Goal: Task Accomplishment & Management: Complete application form

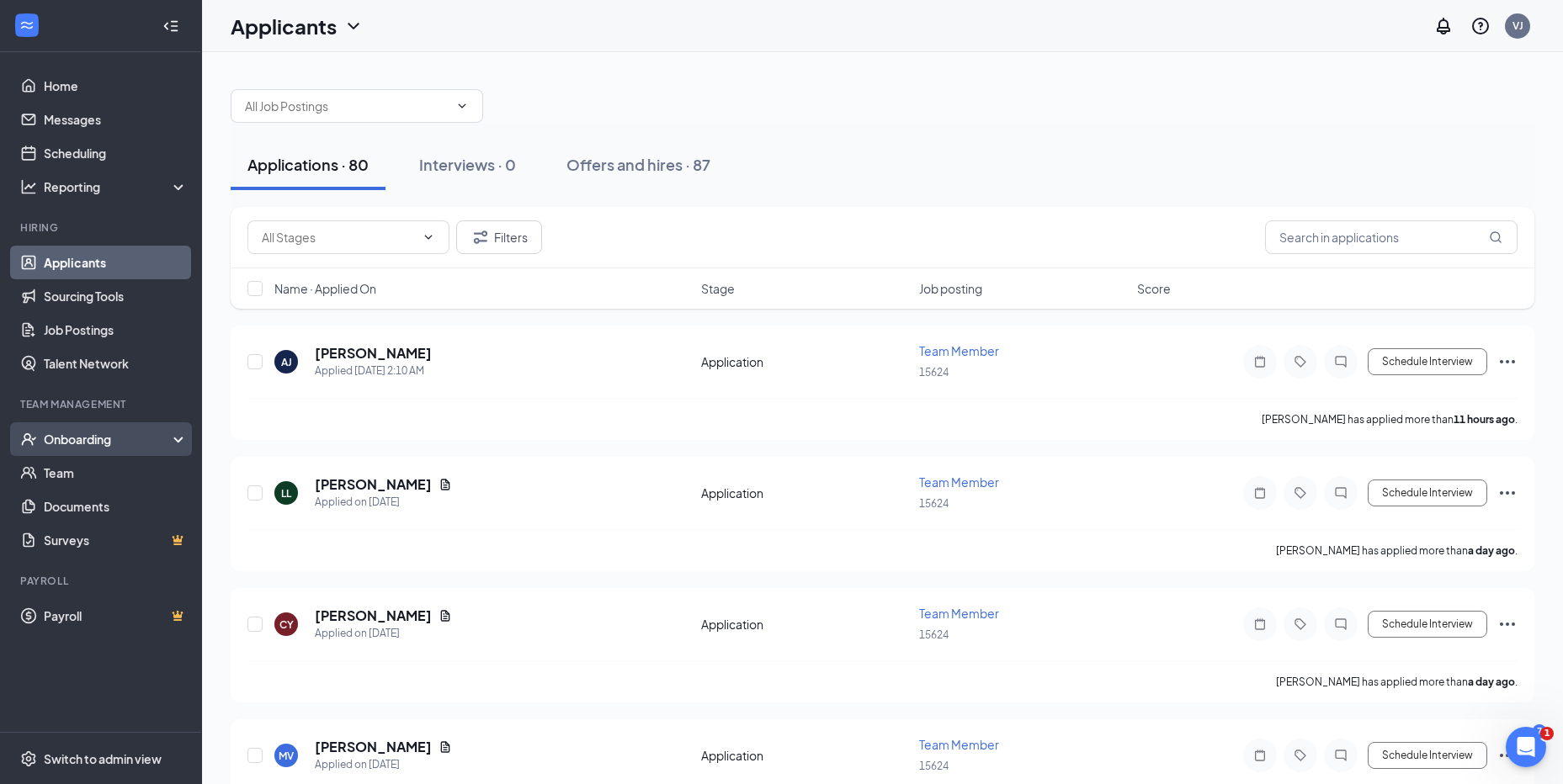
click at [83, 450] on div "Onboarding" at bounding box center [100, 439] width 202 height 34
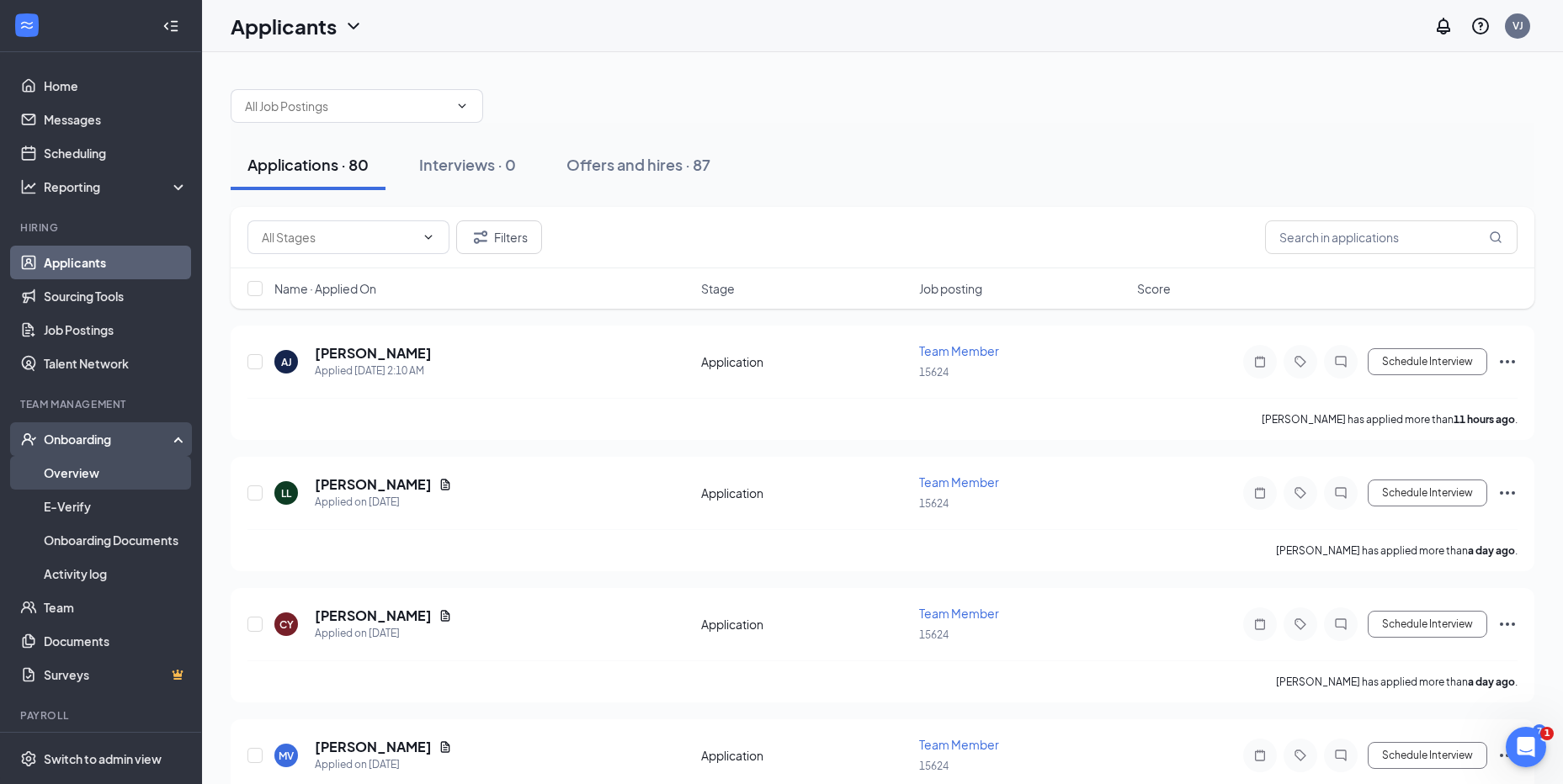
click at [72, 480] on link "Overview" at bounding box center [116, 473] width 144 height 34
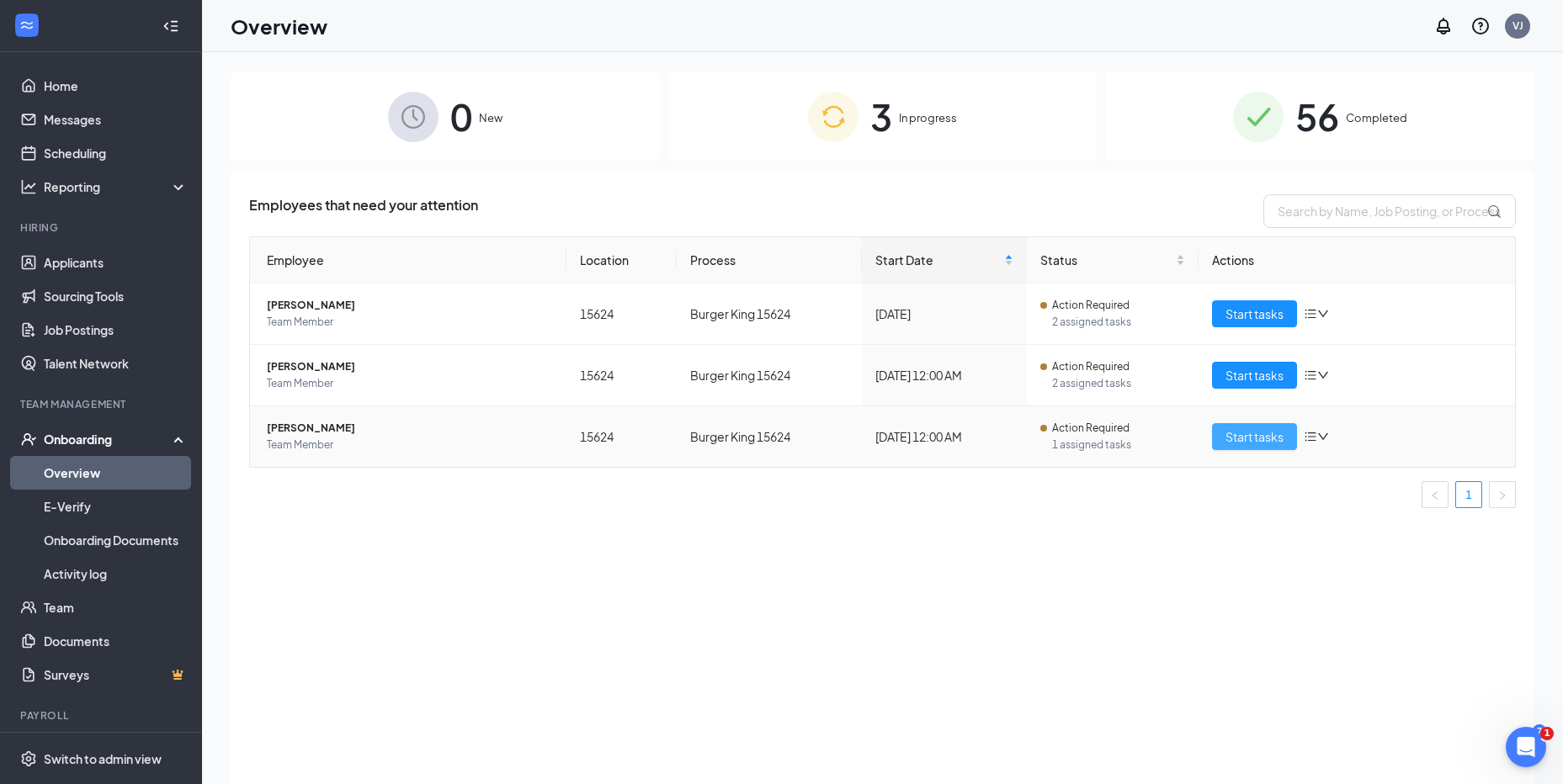
click at [1261, 444] on span "Start tasks" at bounding box center [1254, 436] width 58 height 18
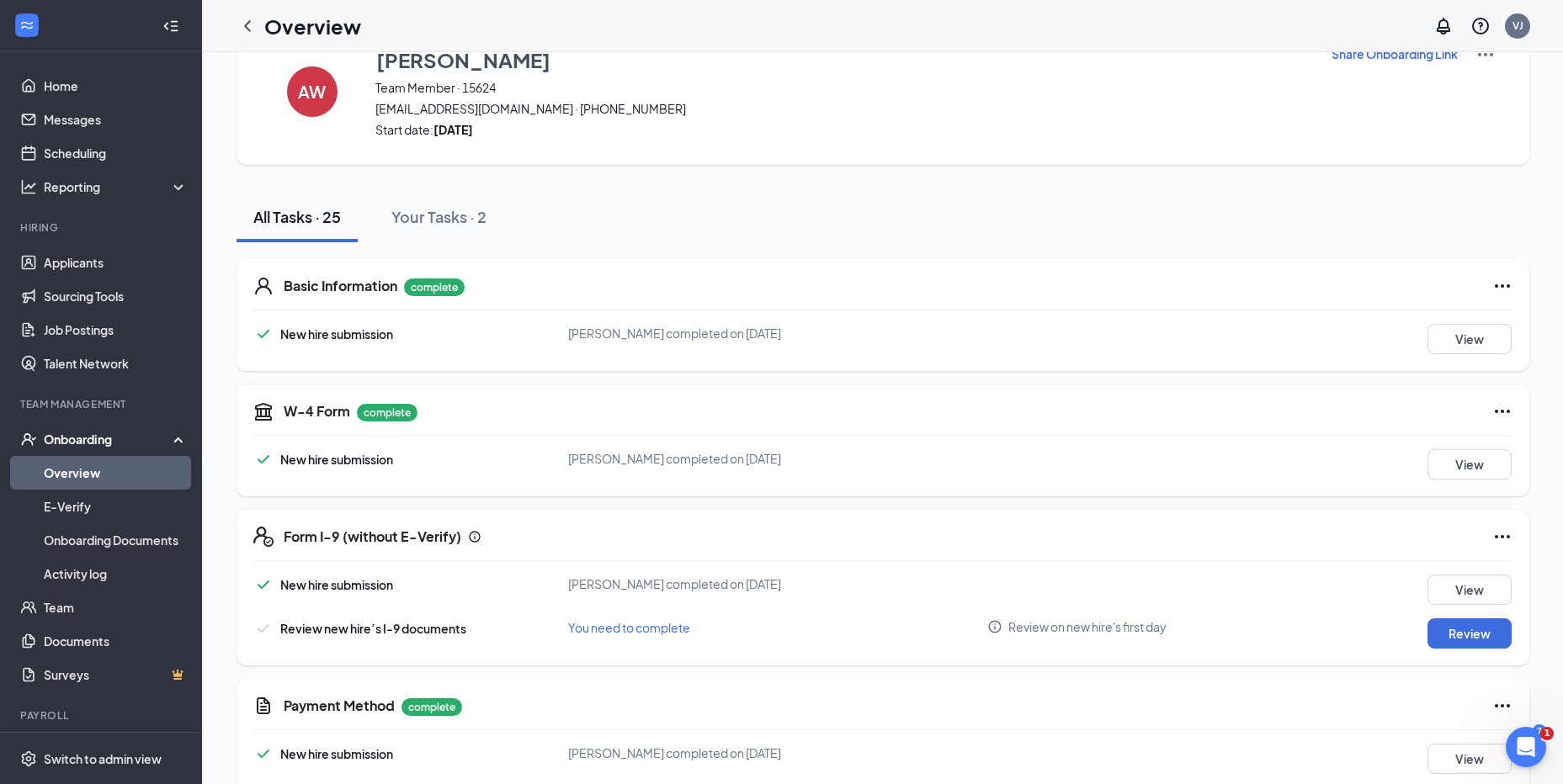
scroll to position [84, 0]
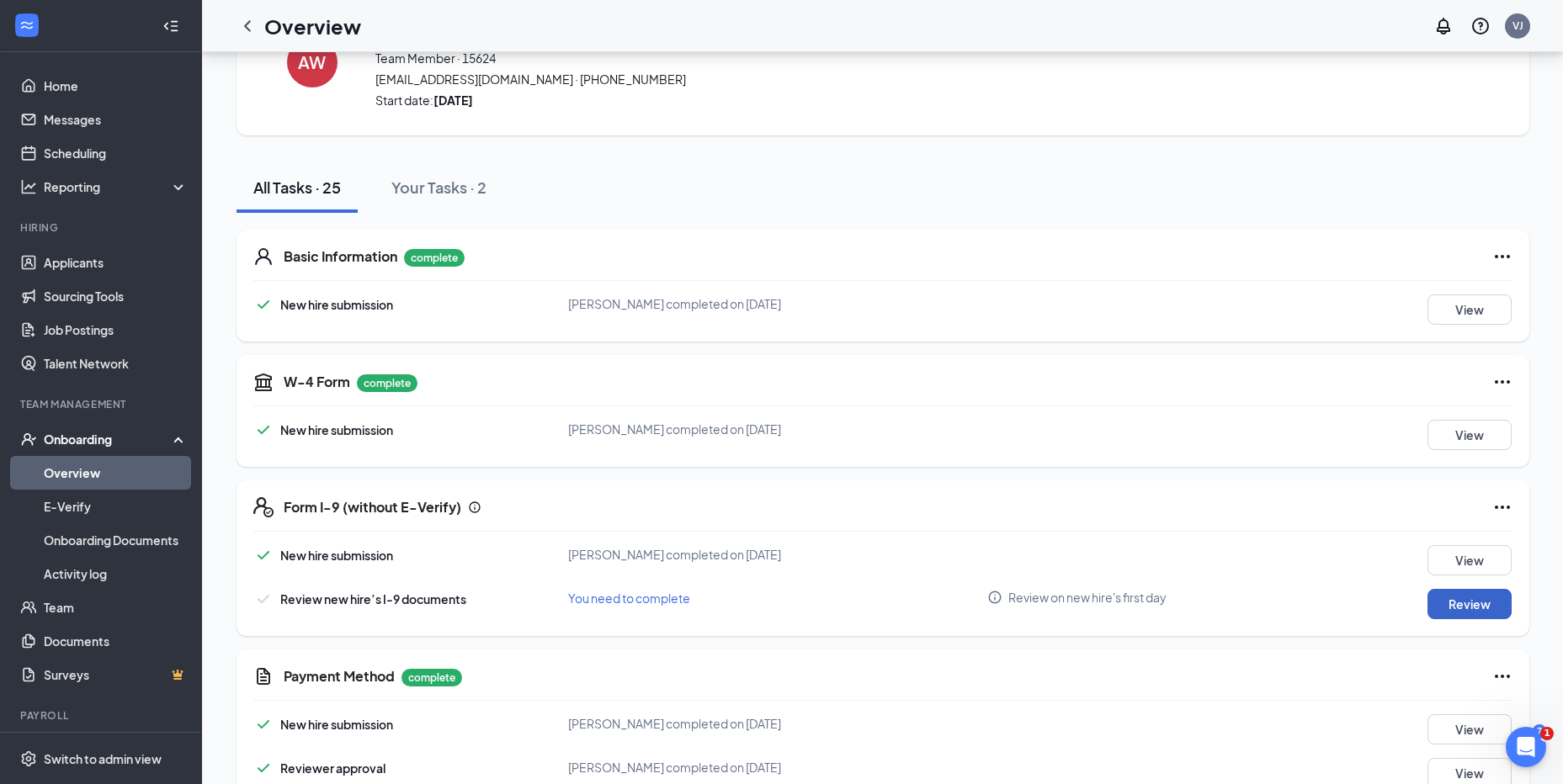
click at [1482, 601] on button "Review" at bounding box center [1470, 603] width 84 height 30
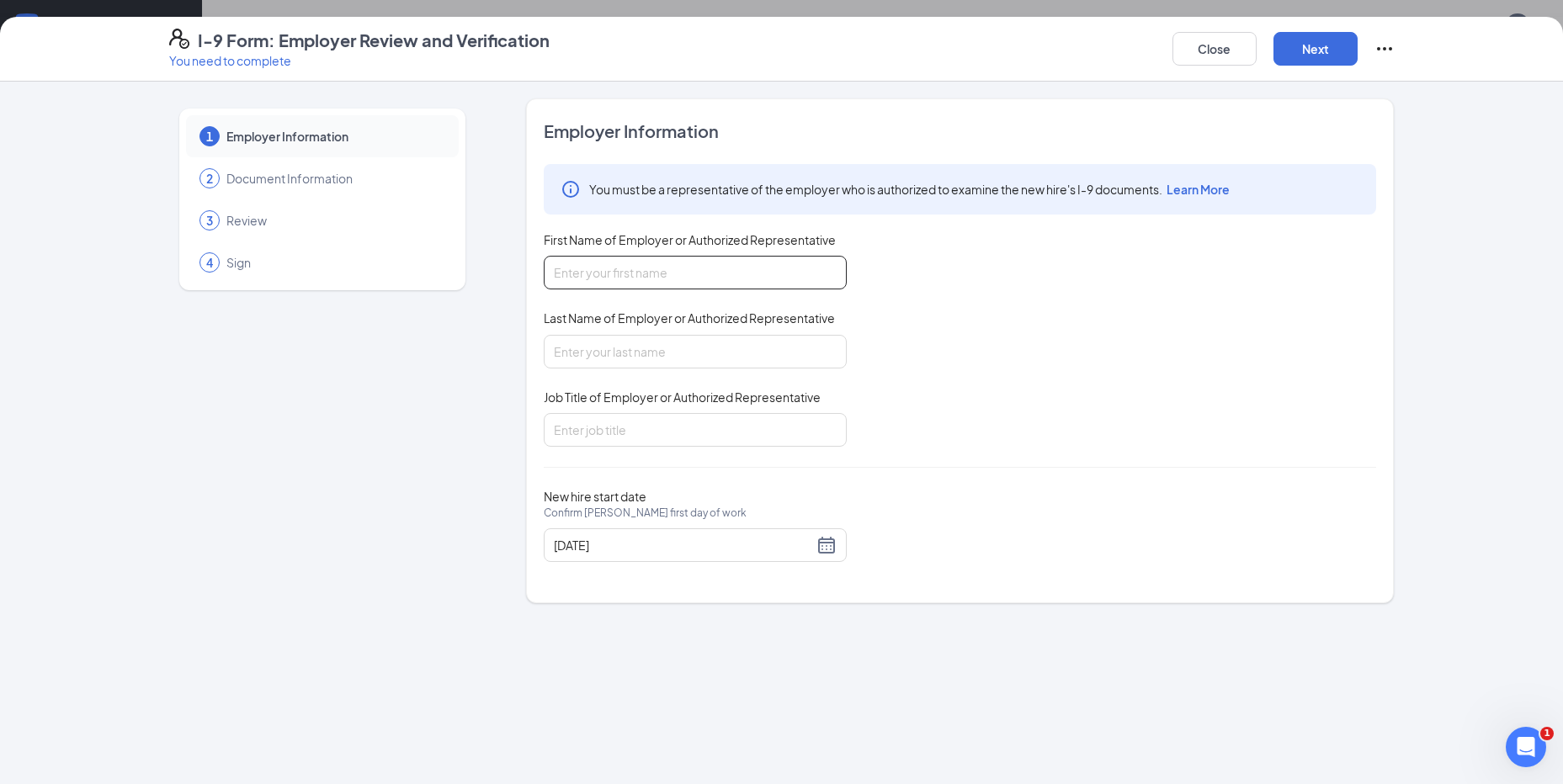
click at [728, 278] on input "First Name of Employer or Authorized Representative" at bounding box center [696, 272] width 303 height 34
type input "[PERSON_NAME]"
click at [661, 340] on input "Last Name of Employer or Authorized Representative" at bounding box center [696, 351] width 303 height 34
type input "[PERSON_NAME]"
click at [632, 420] on input "Job Title of Employer or Authorized Representative" at bounding box center [696, 430] width 303 height 34
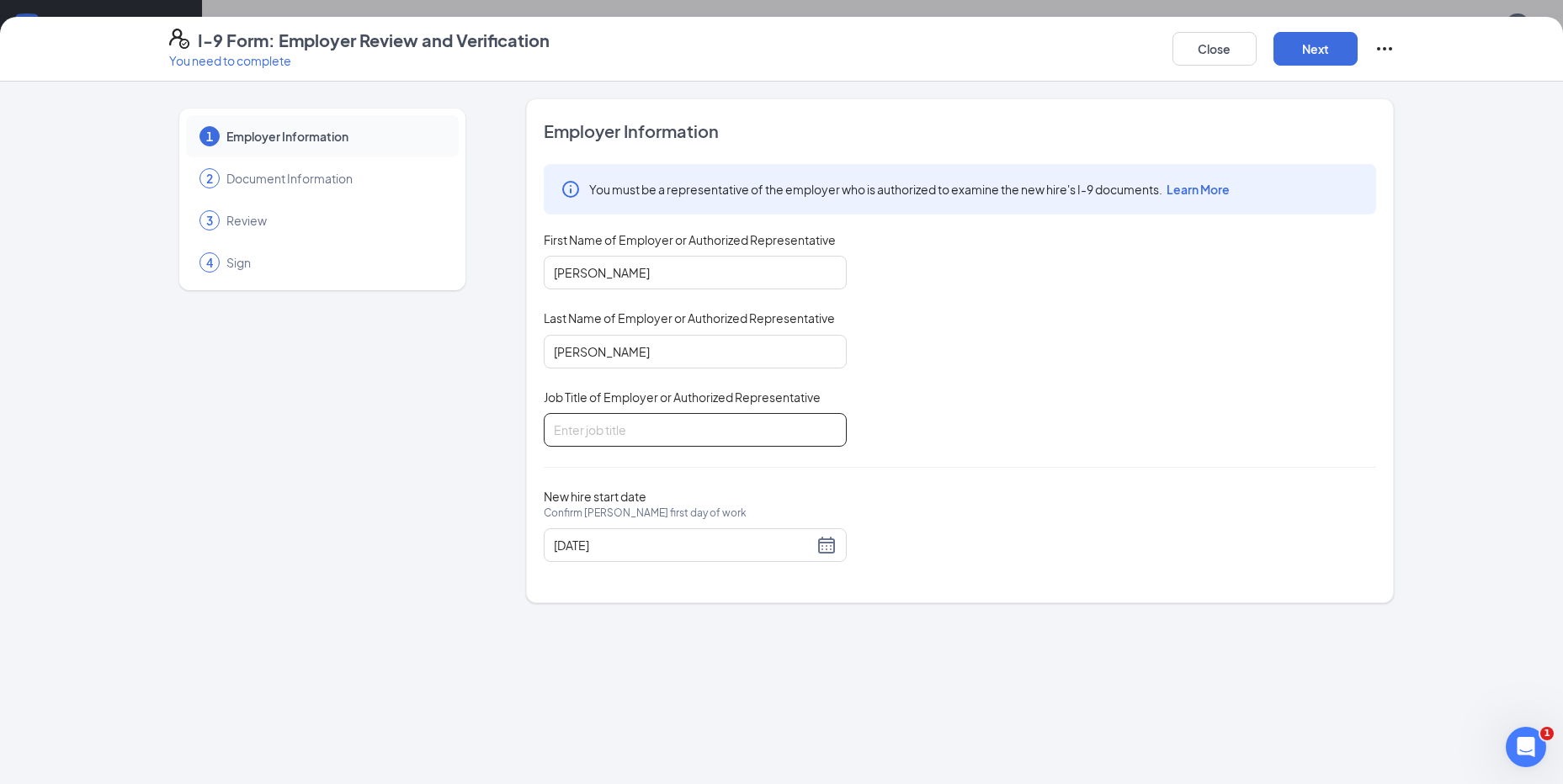
type input "GENERAL MANAGER"
click at [1317, 66] on div "Close Next" at bounding box center [1283, 48] width 222 height 40
click at [1312, 56] on button "Next" at bounding box center [1316, 48] width 84 height 34
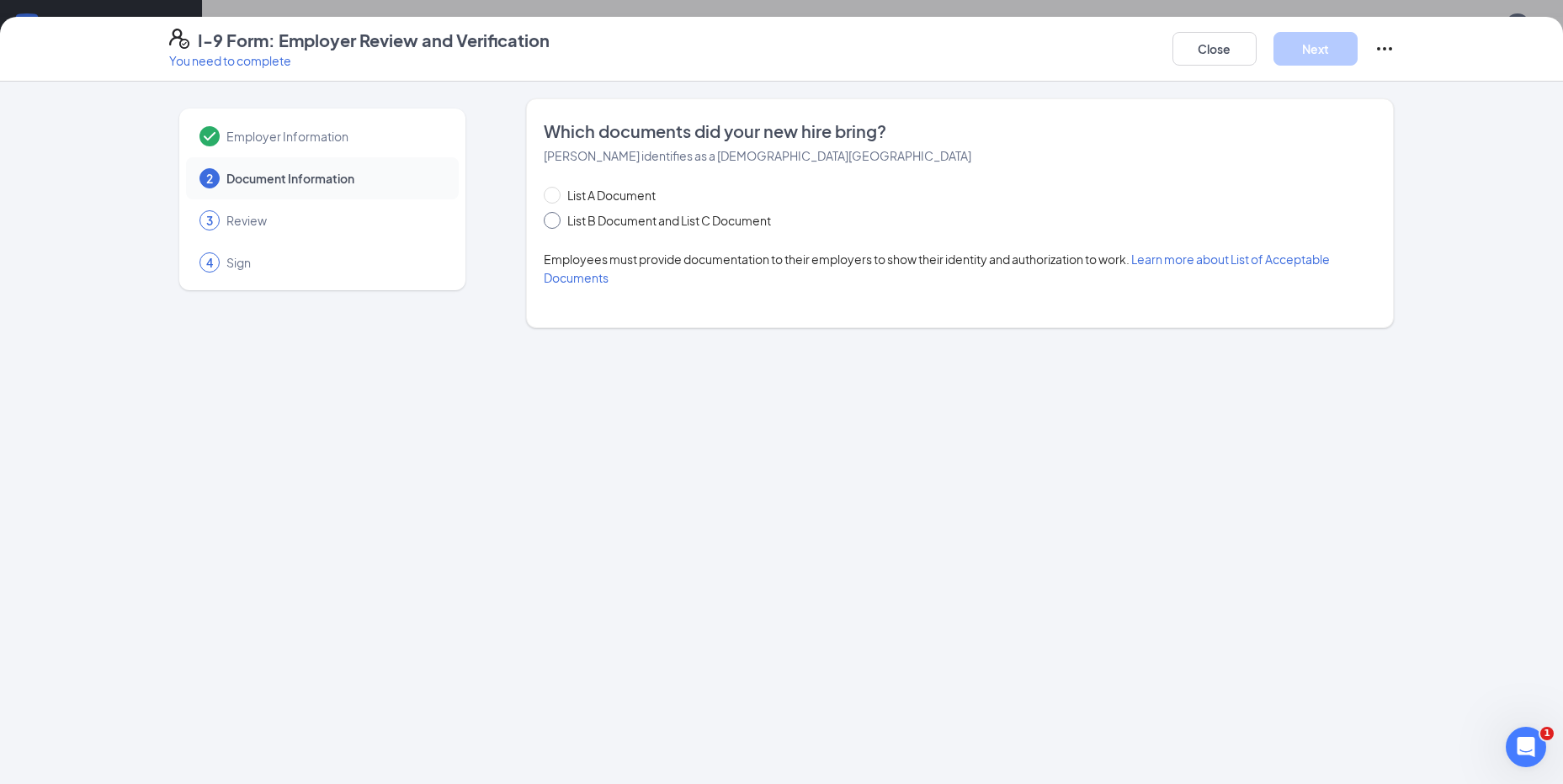
click at [567, 219] on span "List B Document and List C Document" at bounding box center [669, 220] width 217 height 18
click at [556, 219] on input "List B Document and List C Document" at bounding box center [550, 217] width 12 height 12
radio input "true"
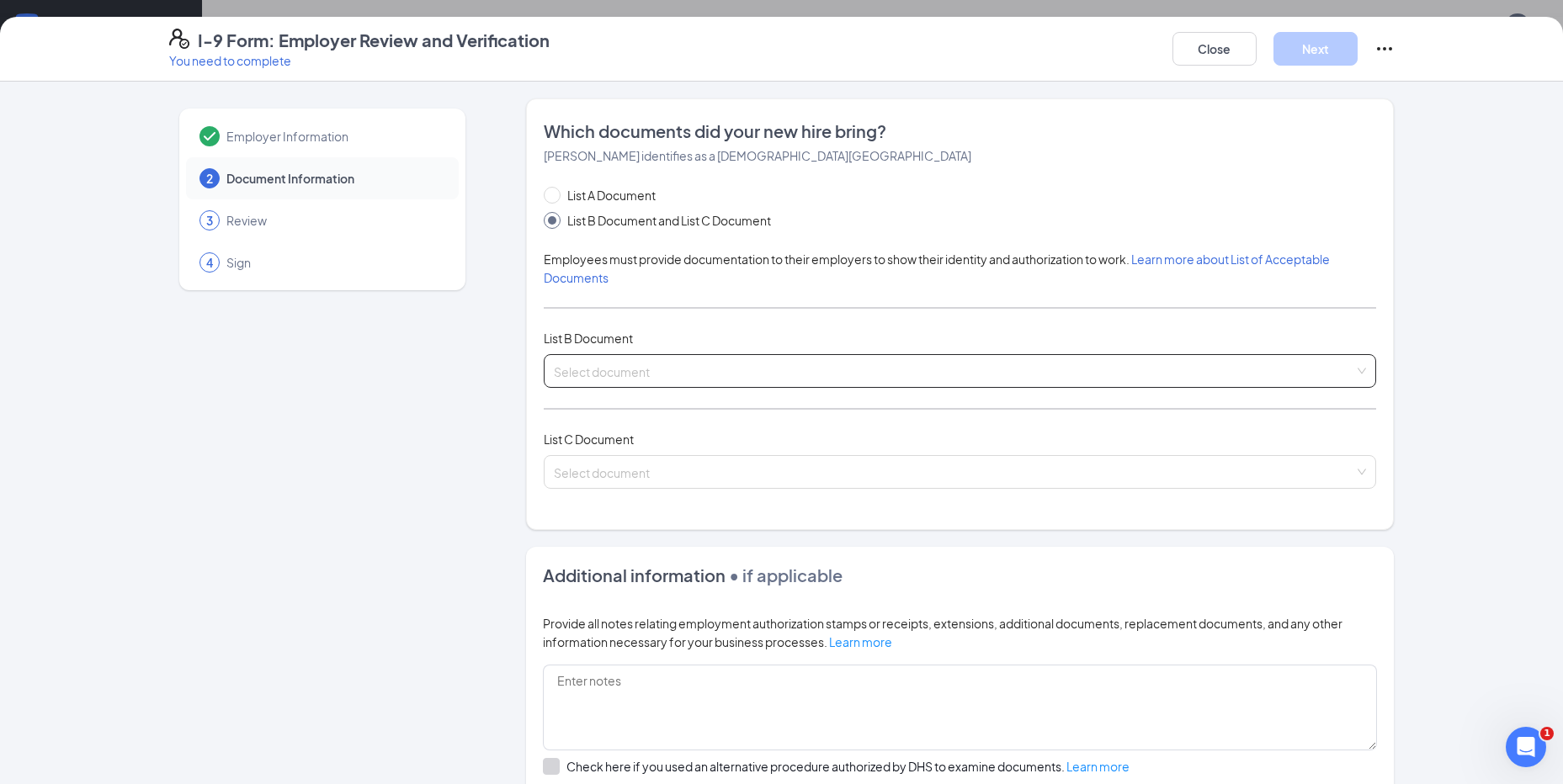
click at [561, 384] on span at bounding box center [954, 371] width 801 height 32
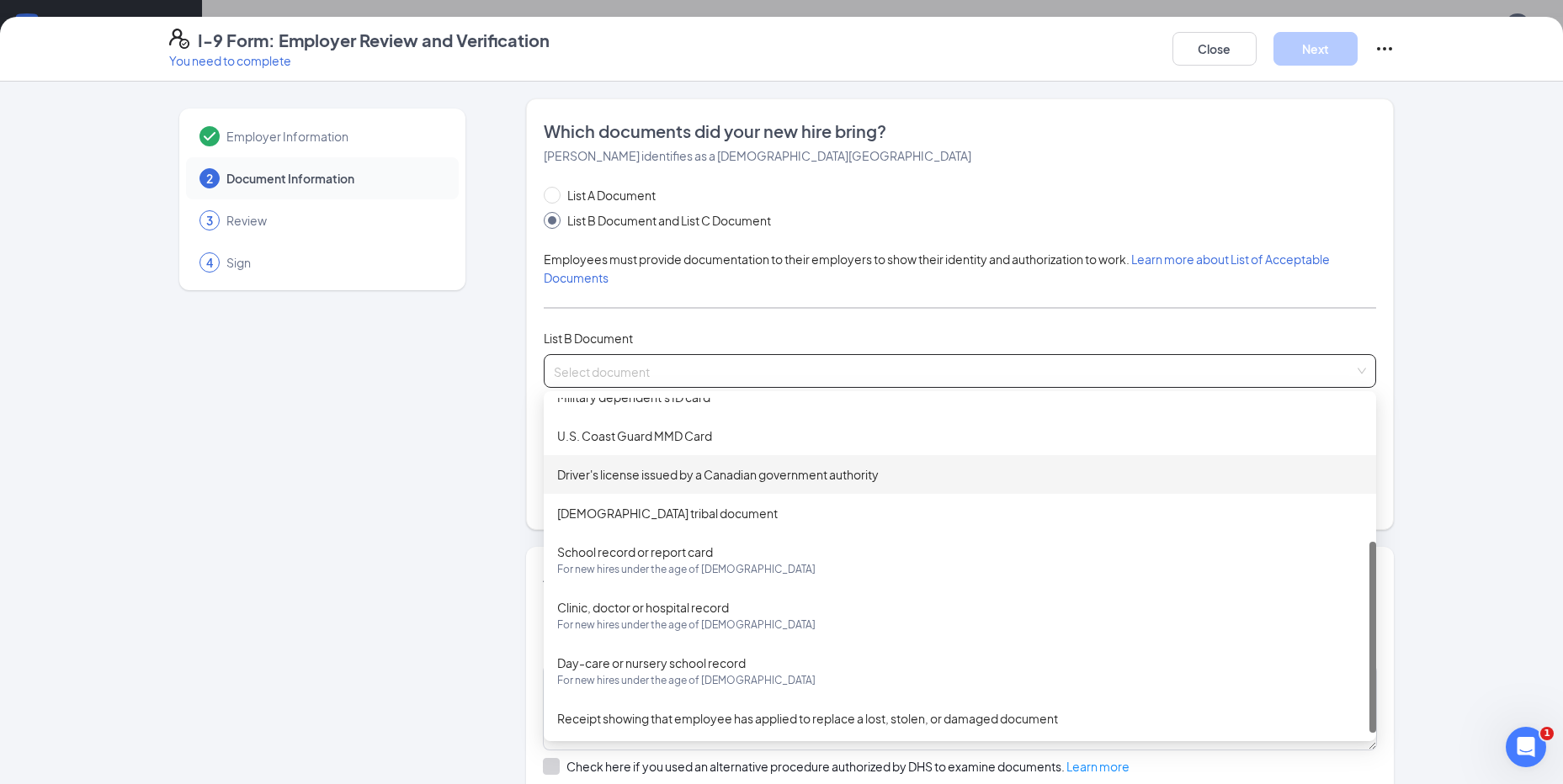
scroll to position [0, 0]
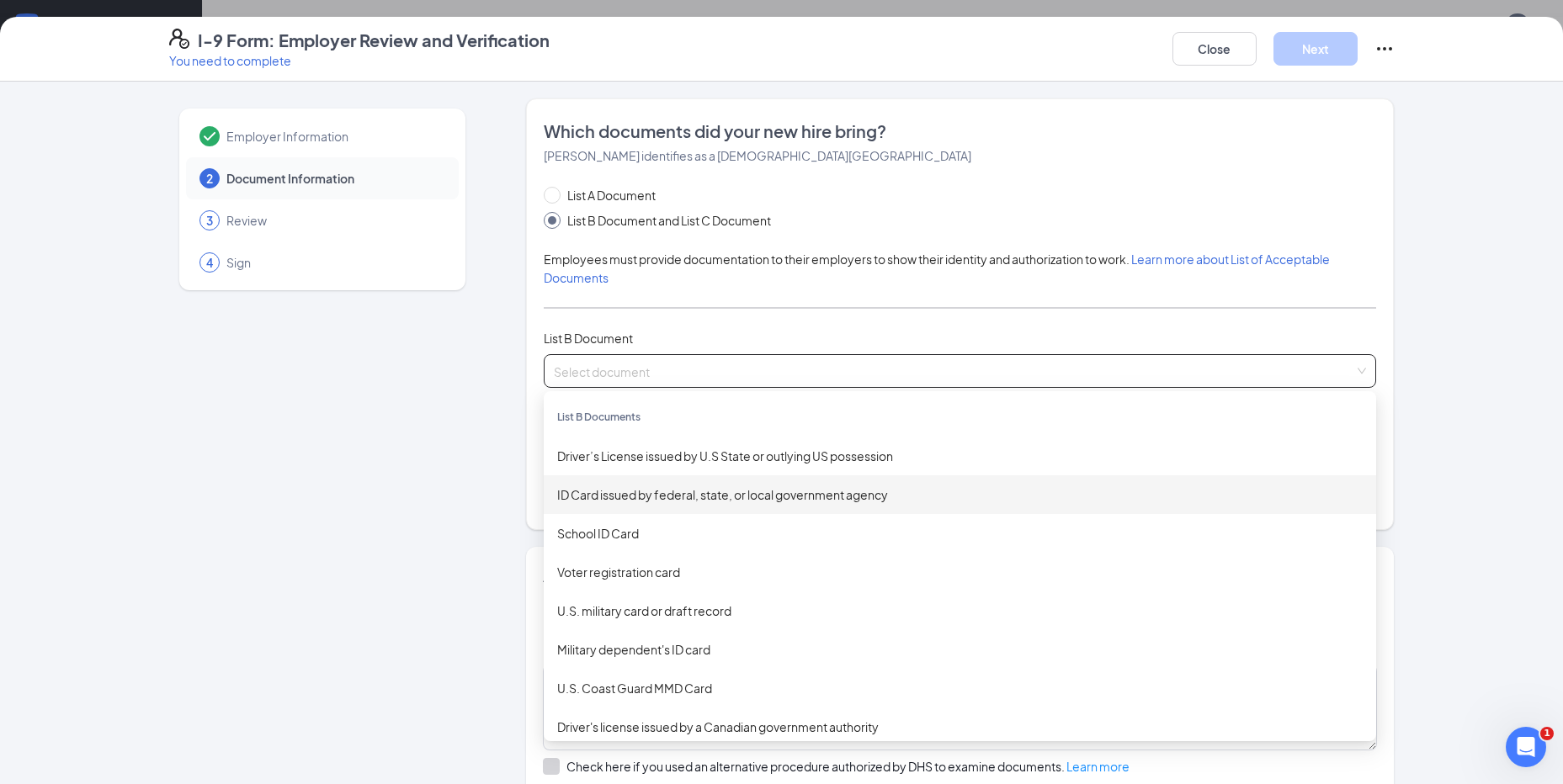
click at [709, 497] on div "ID Card issued by federal, state, or local government agency" at bounding box center [960, 495] width 805 height 18
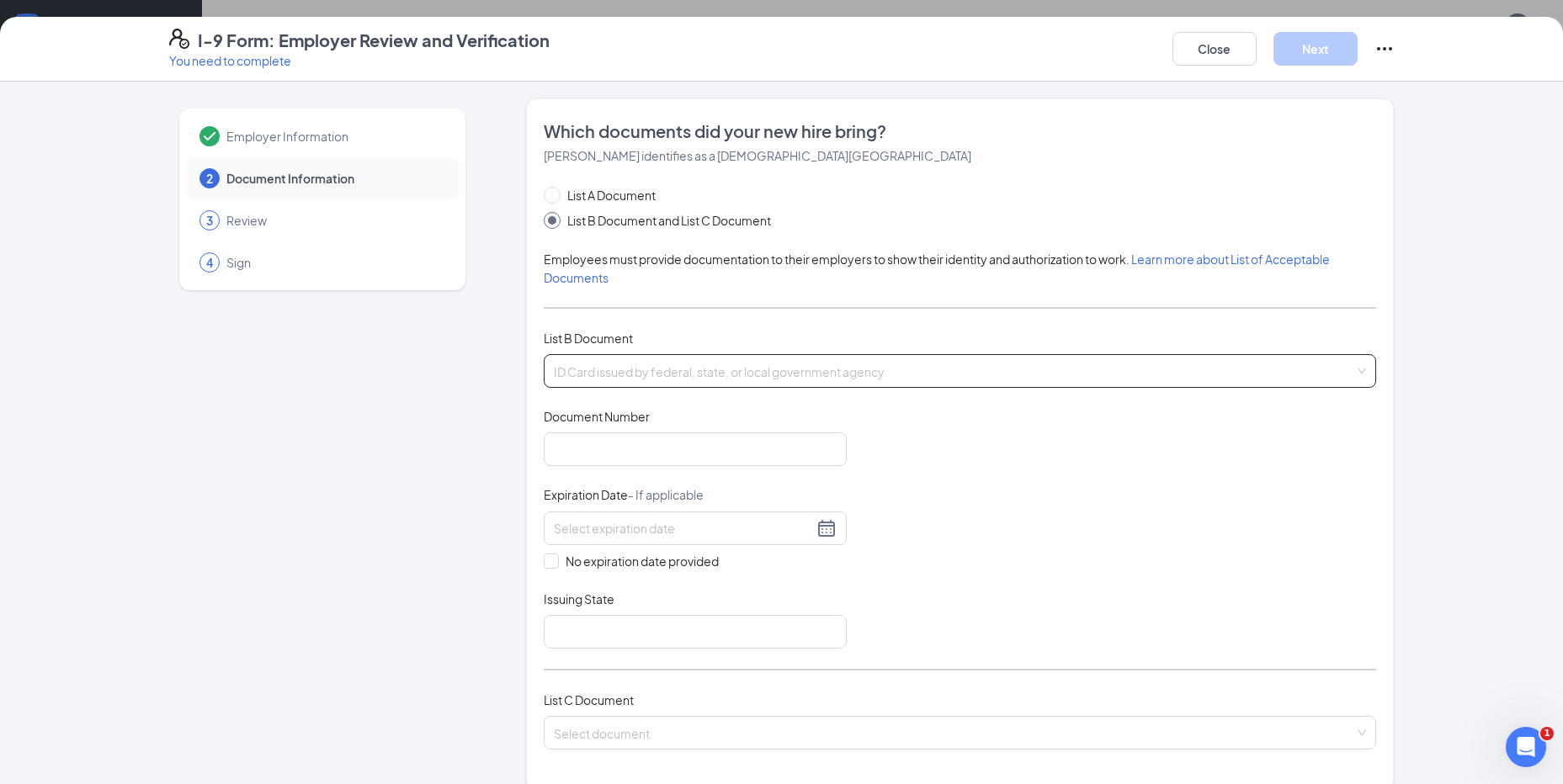
click at [624, 379] on span "ID Card issued by federal, state, or local government agency" at bounding box center [960, 371] width 813 height 32
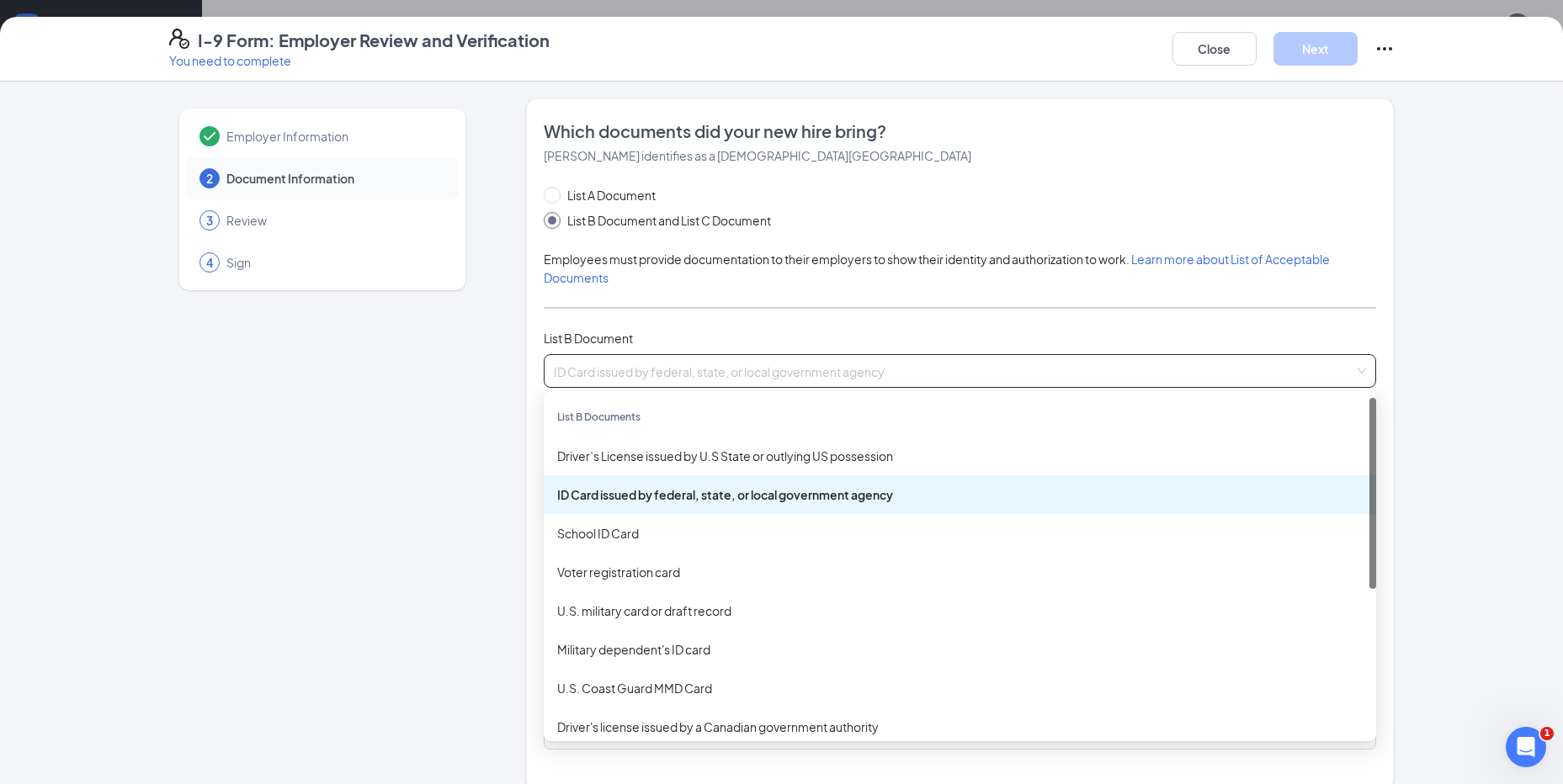
click at [477, 421] on div "Employer Information 2 Document Information 3 Review 4 Sign Which documents did…" at bounding box center [782, 668] width 1225 height 1139
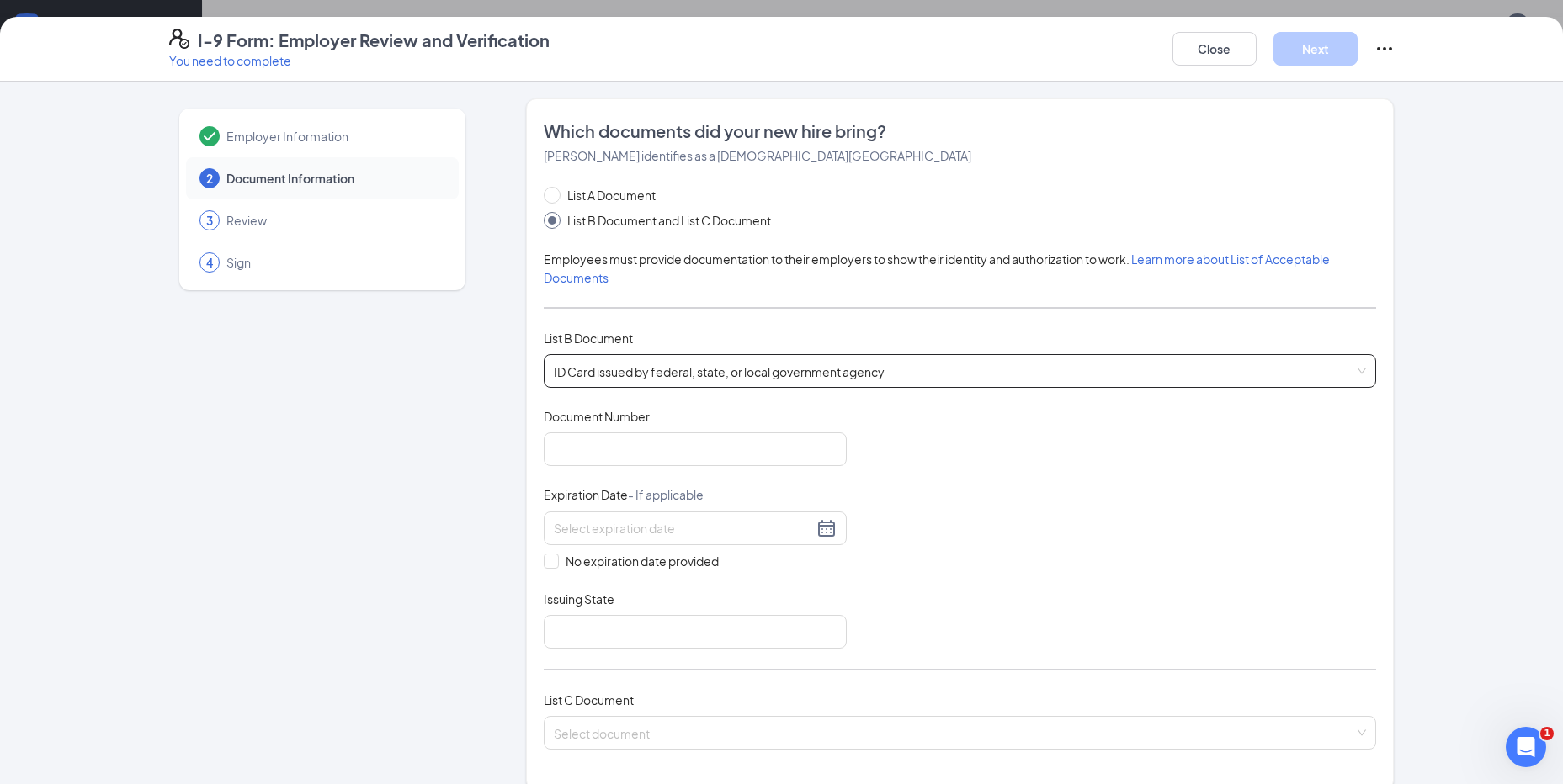
click at [660, 366] on span "ID Card issued by federal, state, or local government agency" at bounding box center [960, 371] width 813 height 32
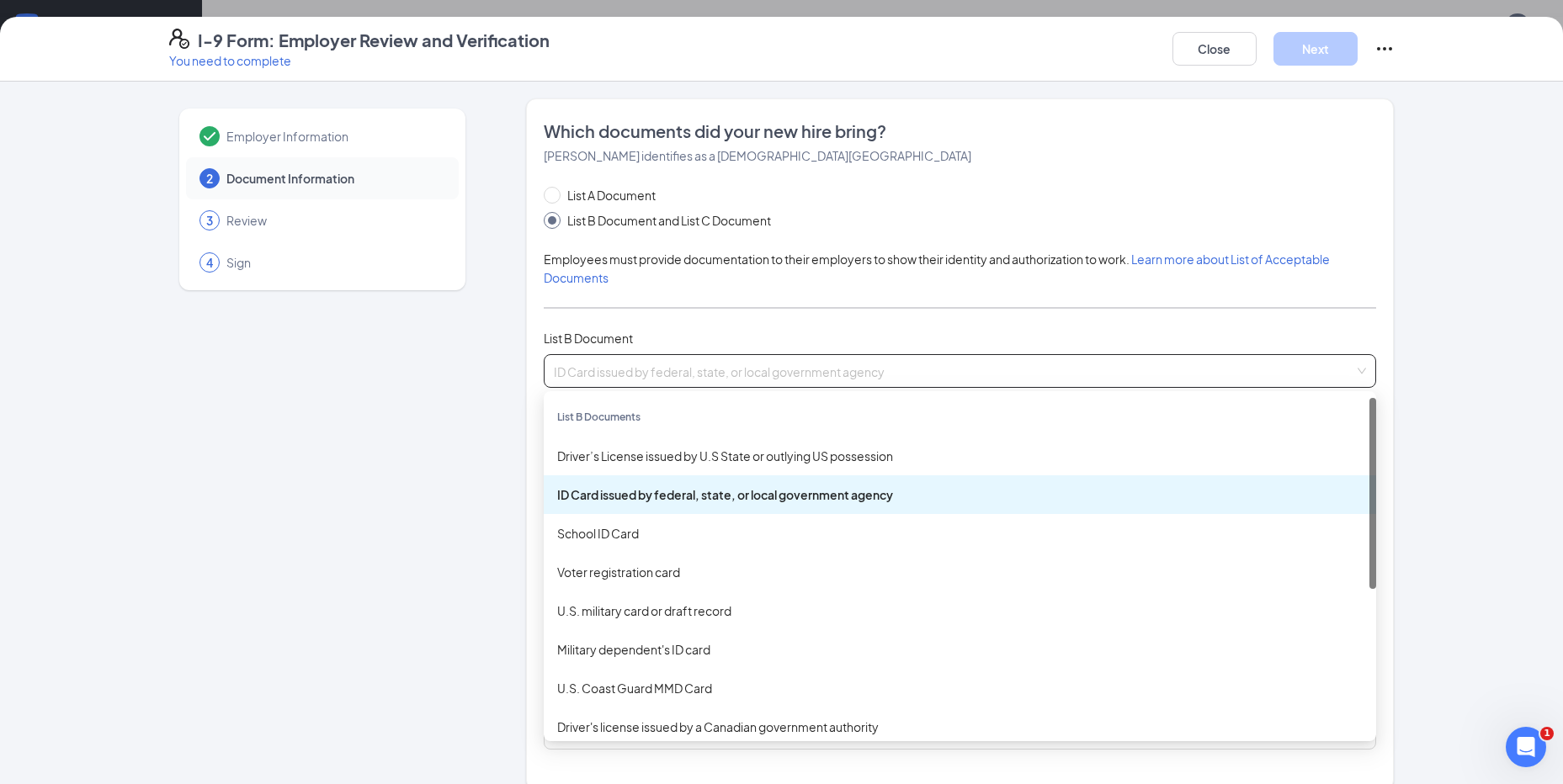
click at [593, 207] on div "List A Document List B Document and List C Document" at bounding box center [675, 208] width 261 height 44
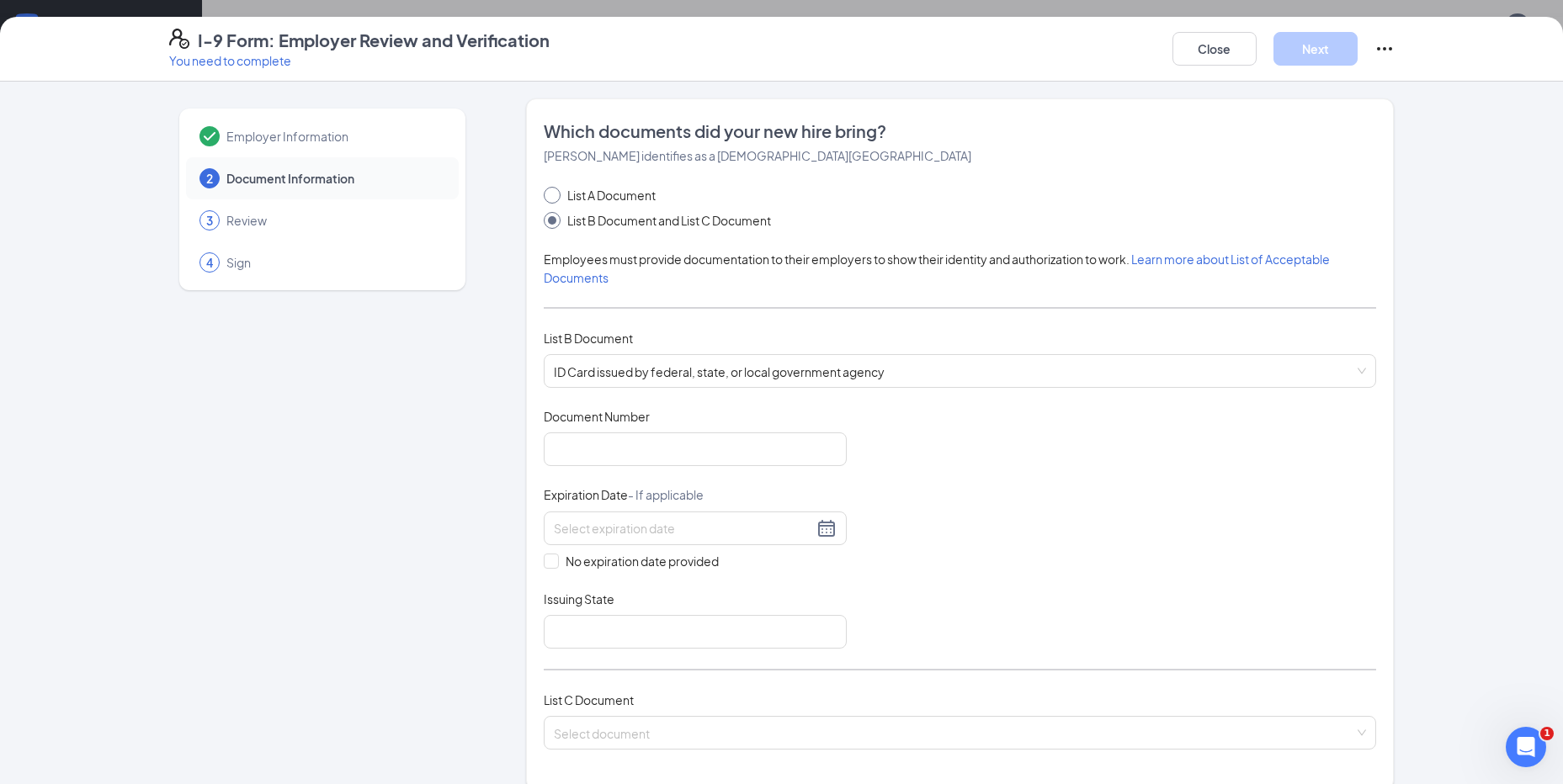
click at [596, 189] on span "List A Document" at bounding box center [612, 195] width 102 height 18
click at [556, 189] on input "List A Document" at bounding box center [550, 193] width 12 height 12
radio input "true"
radio input "false"
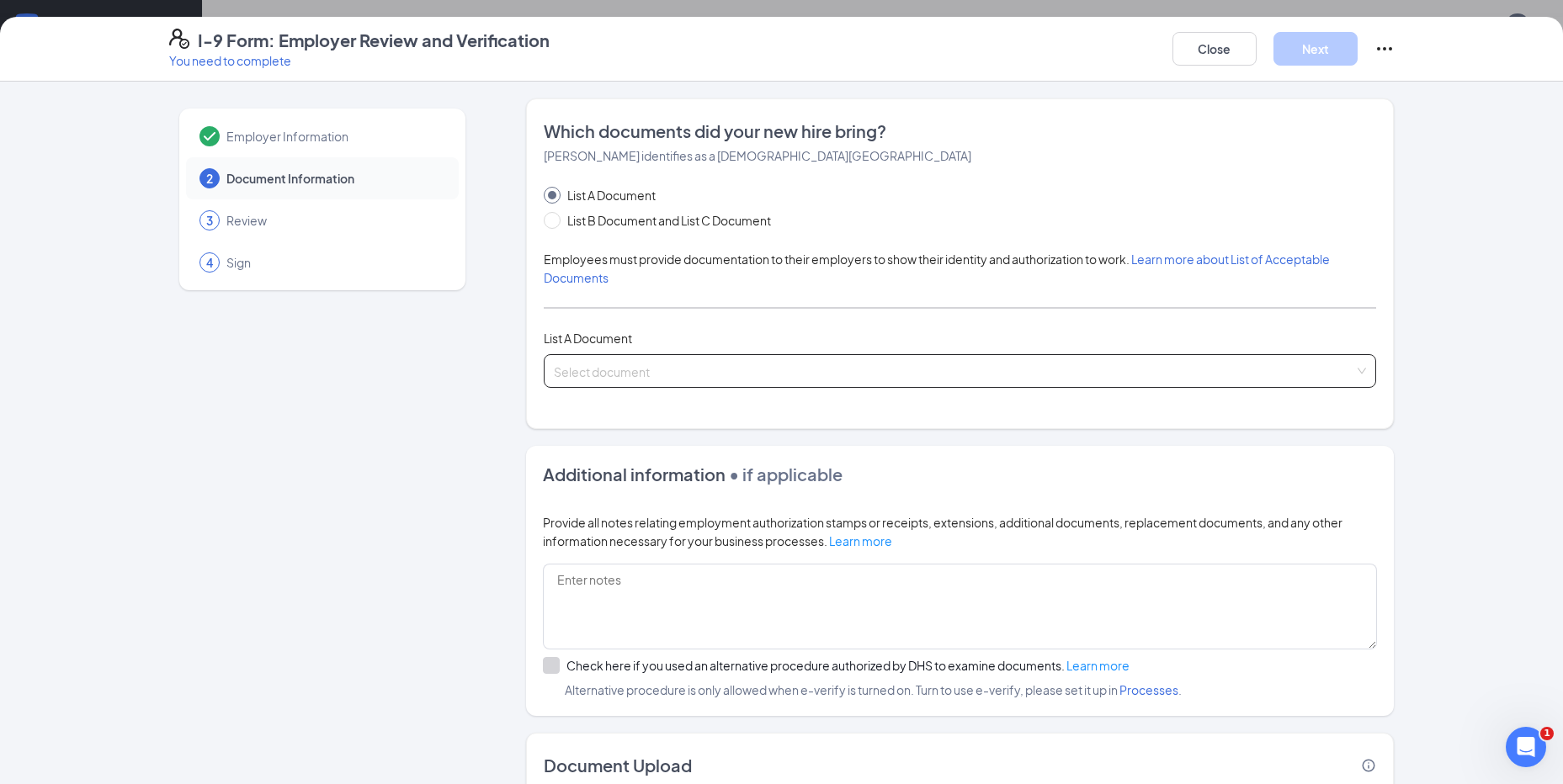
click at [618, 371] on input "search" at bounding box center [954, 368] width 801 height 26
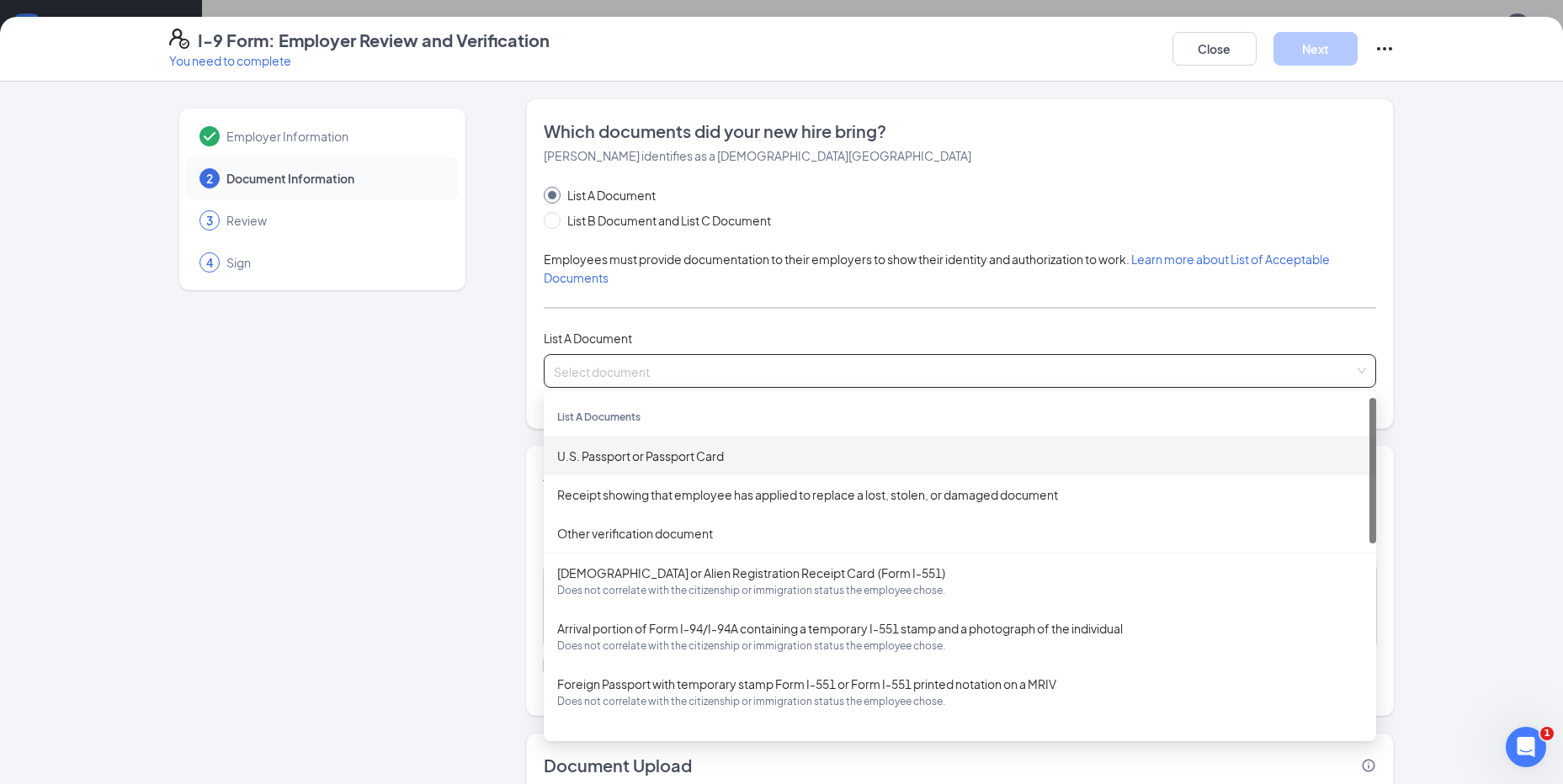
click at [635, 453] on div "U.S. Passport or Passport Card" at bounding box center [960, 456] width 805 height 18
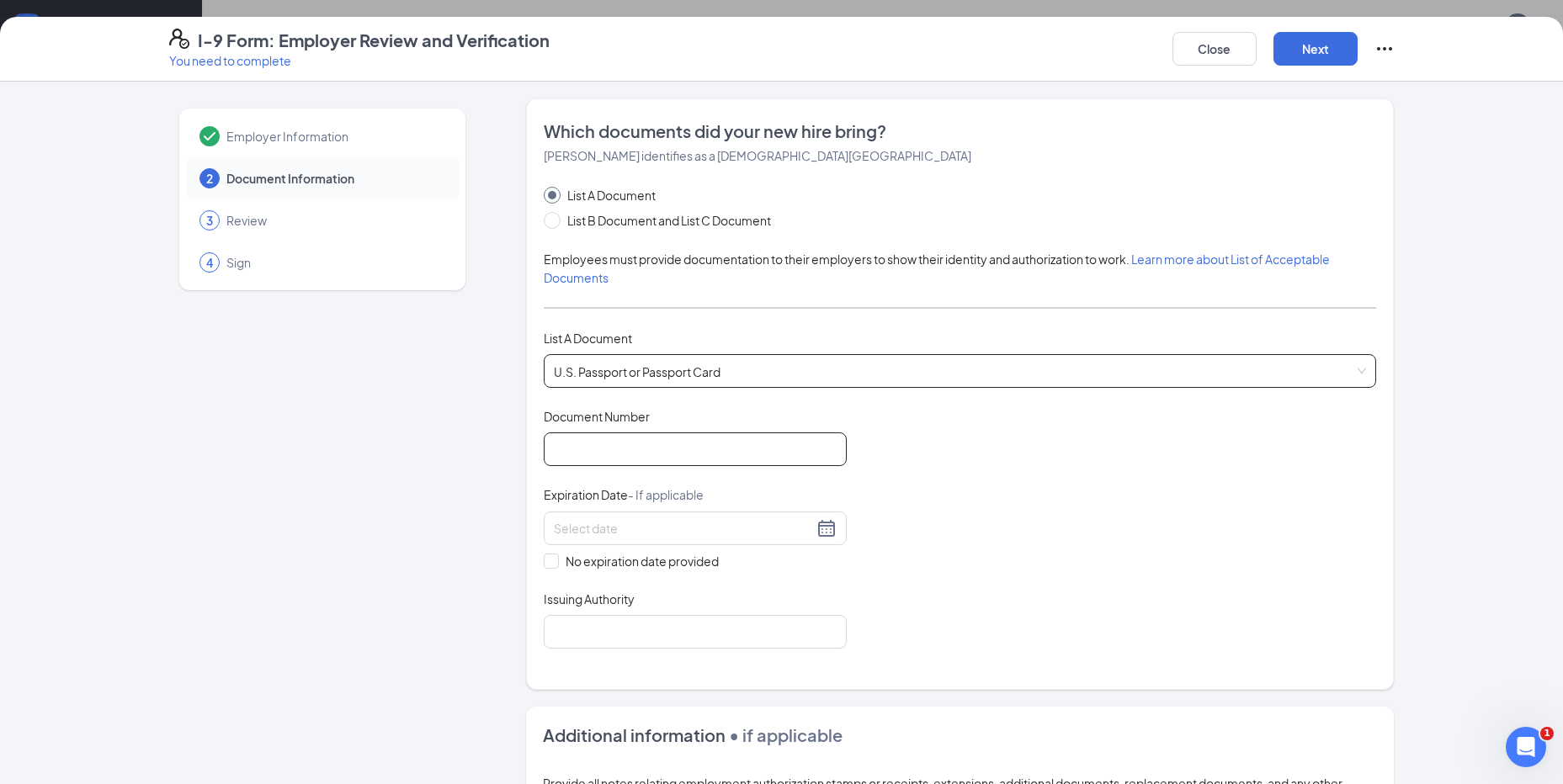
click at [614, 442] on input "Document Number" at bounding box center [696, 449] width 303 height 34
type input "C25815668"
click at [588, 516] on div at bounding box center [696, 528] width 303 height 34
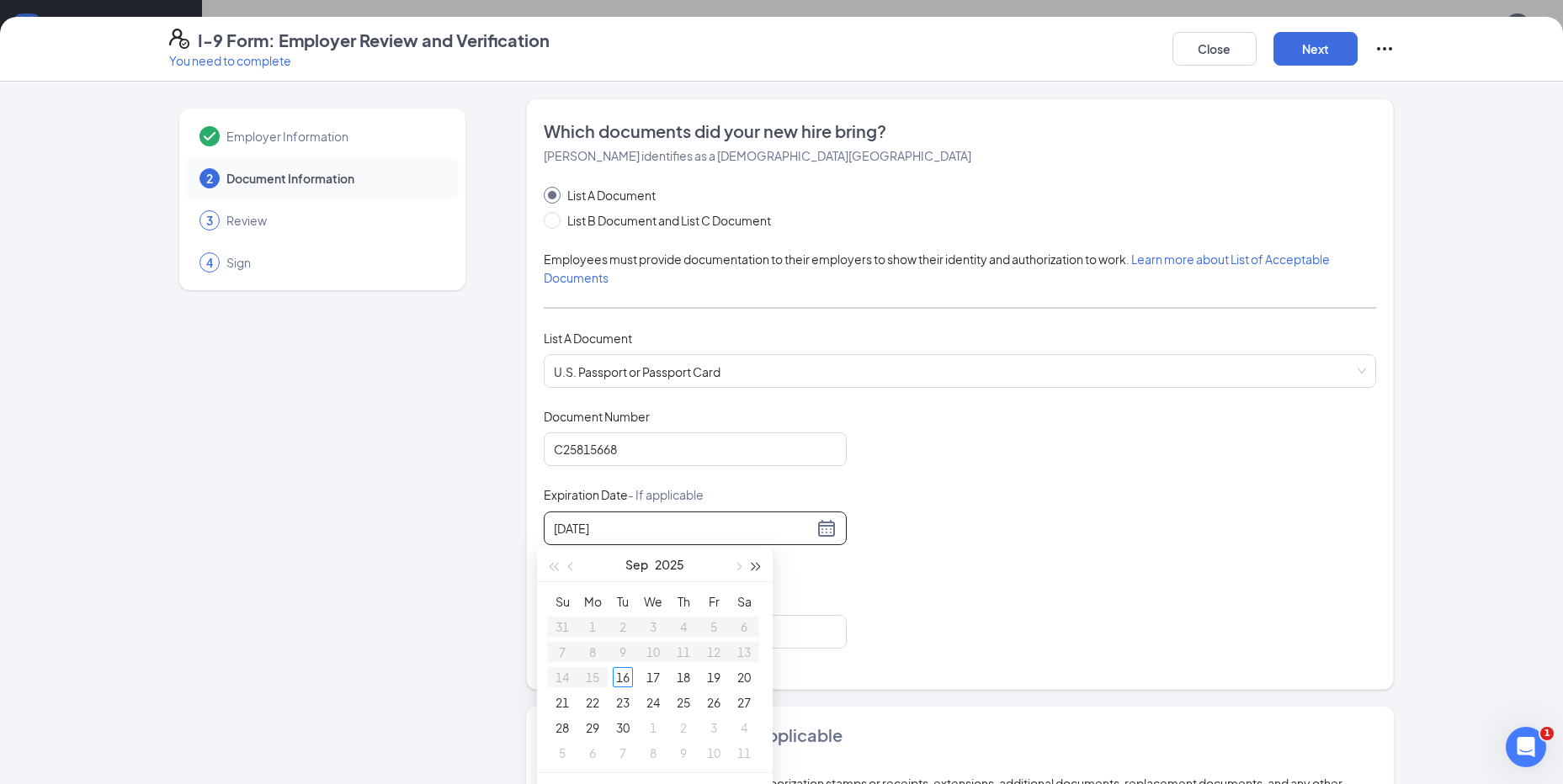
click at [761, 560] on button "button" at bounding box center [757, 564] width 18 height 34
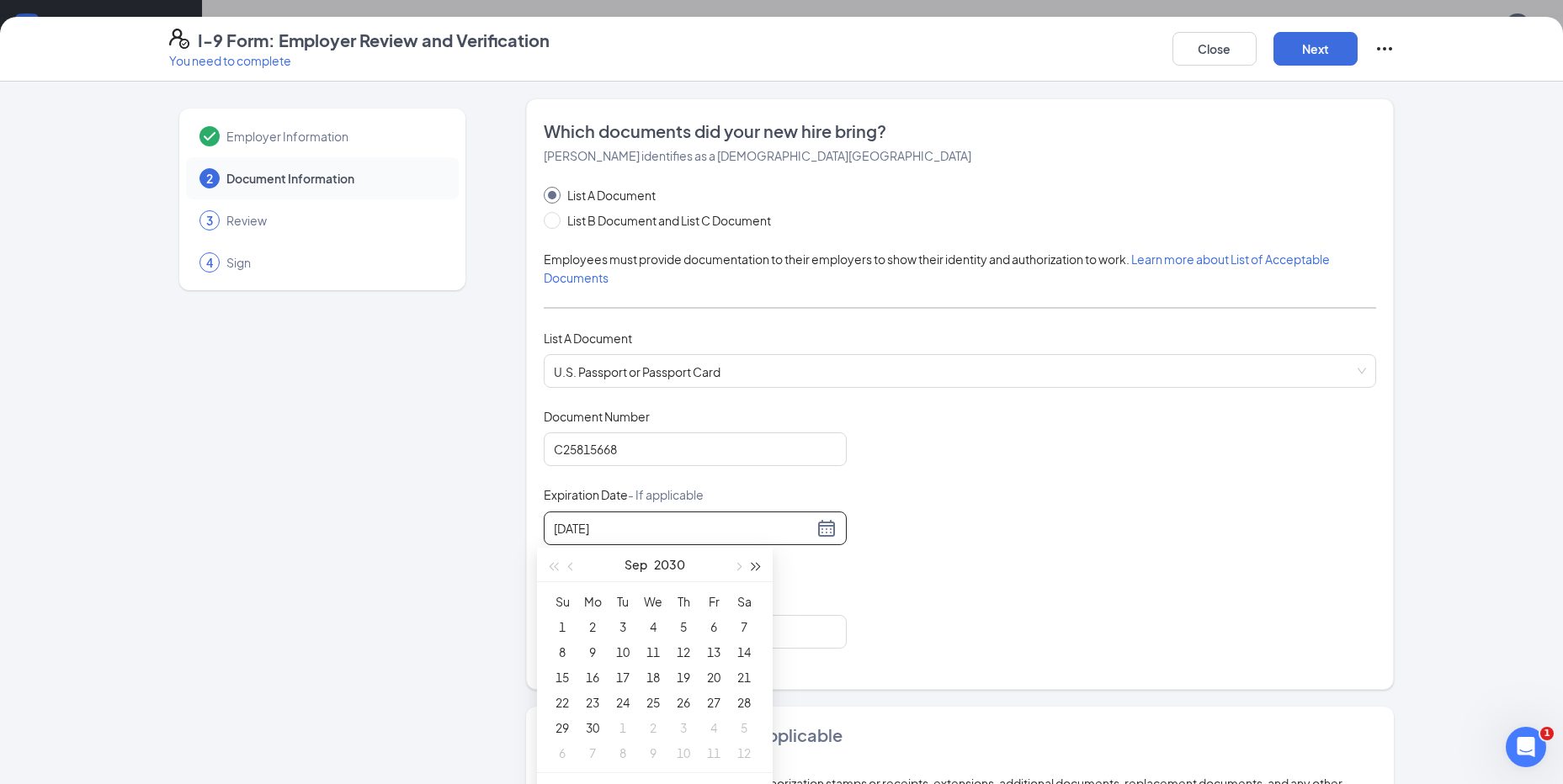
click at [761, 560] on button "button" at bounding box center [757, 564] width 18 height 34
click at [569, 570] on button "button" at bounding box center [572, 564] width 18 height 34
click at [630, 653] on div "5" at bounding box center [623, 652] width 20 height 20
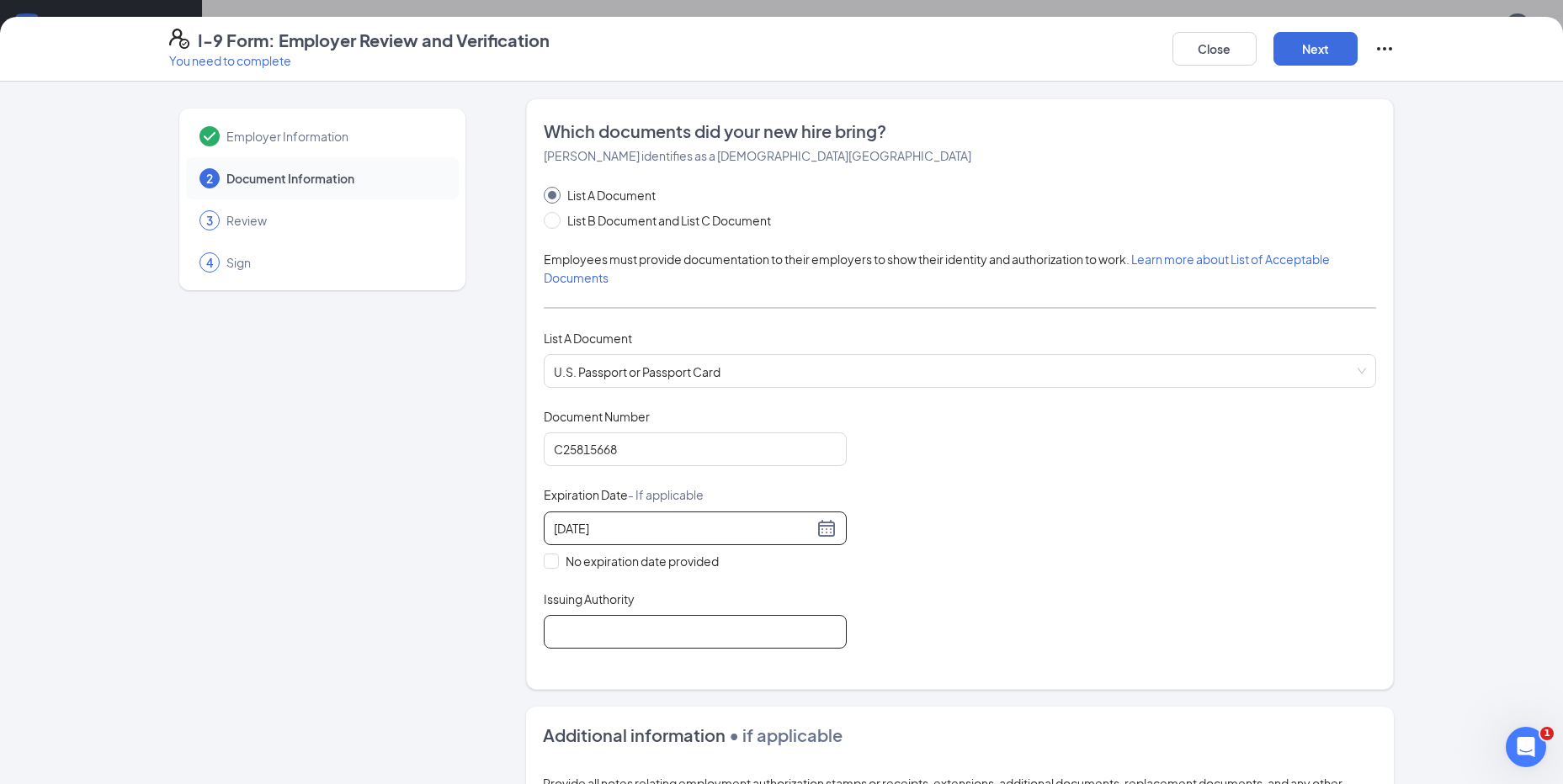
type input "[DATE]"
click at [559, 632] on input "Issuing Authority" at bounding box center [696, 632] width 303 height 34
type input "[GEOGRAPHIC_DATA]"
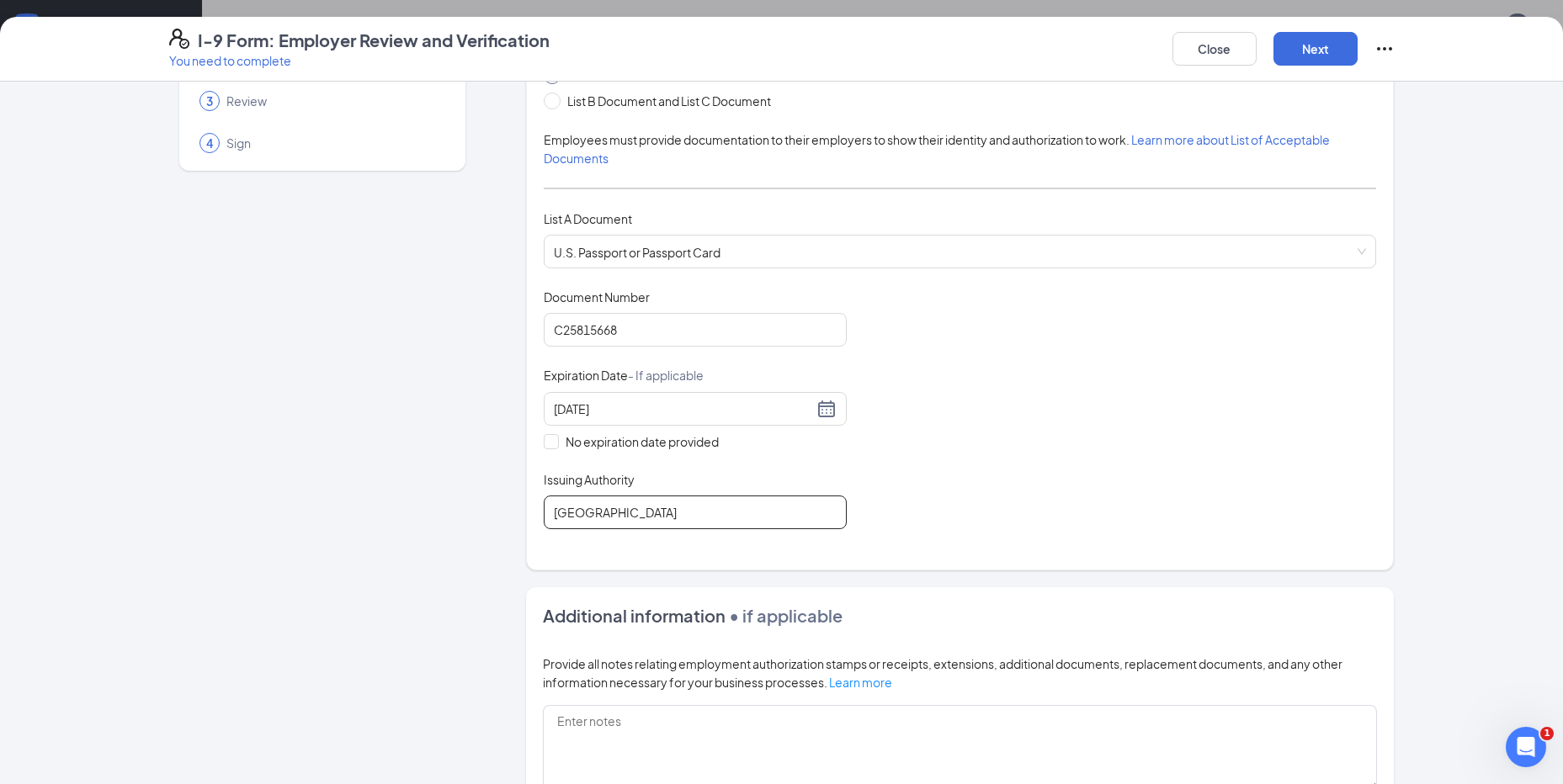
scroll to position [168, 0]
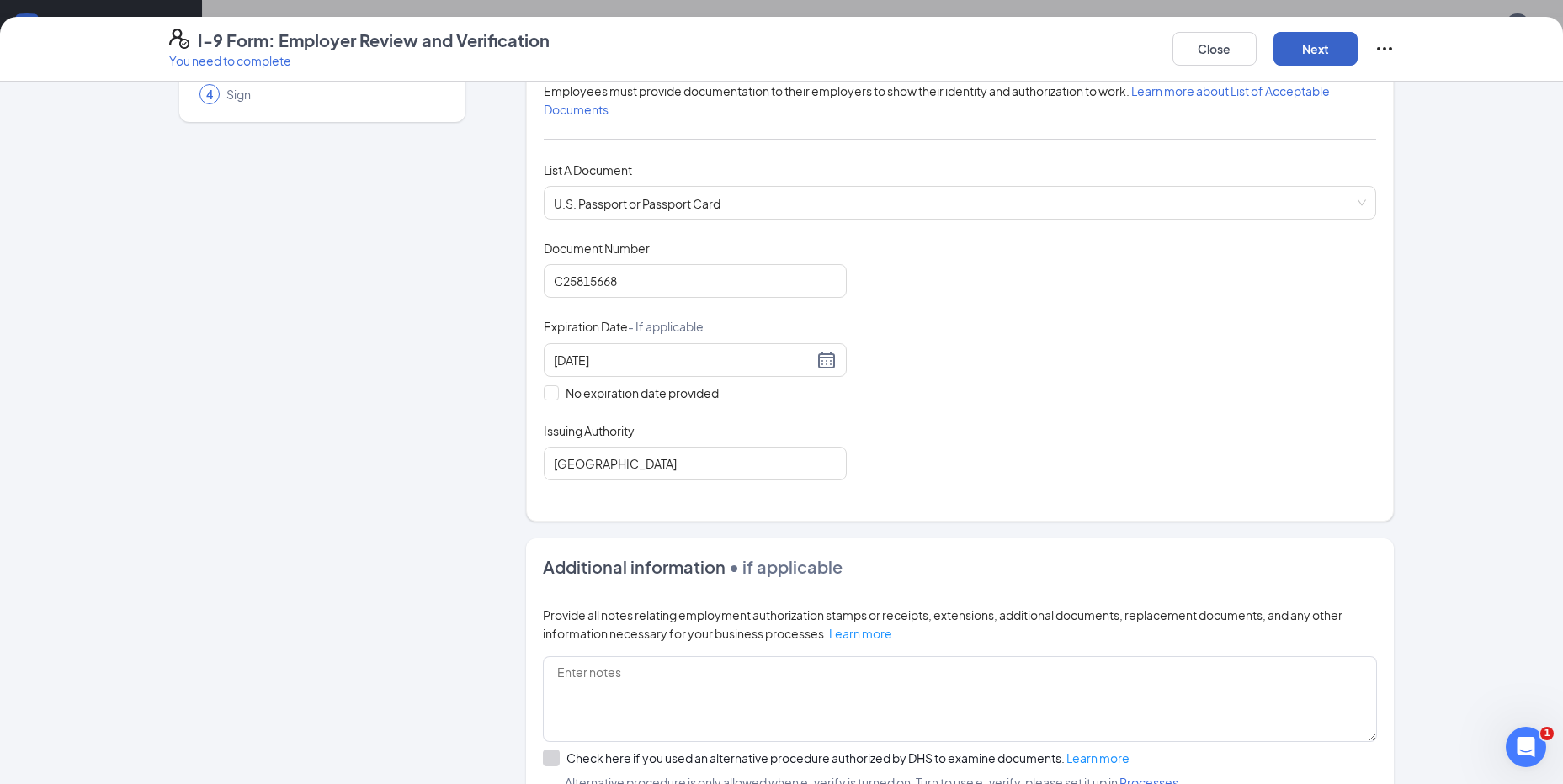
click at [1307, 54] on button "Next" at bounding box center [1316, 48] width 84 height 34
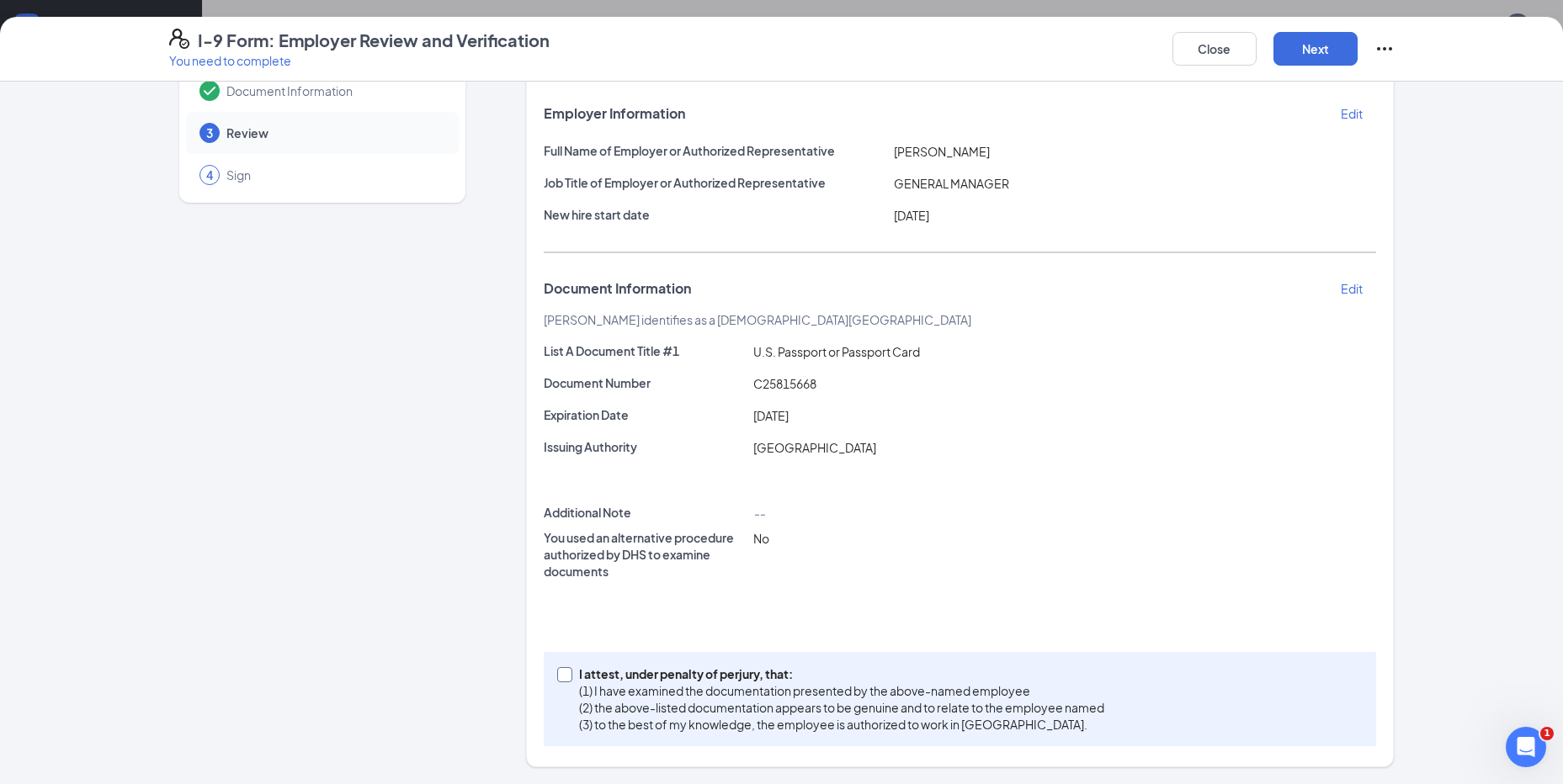
click at [586, 685] on p "(1) I have examined the documentation presented by the above-named employee" at bounding box center [841, 691] width 525 height 16
click at [569, 679] on input "I attest, under penalty of [PERSON_NAME], that: (1) I have examined the documen…" at bounding box center [562, 673] width 12 height 12
checkbox input "true"
click at [1312, 46] on button "Next" at bounding box center [1316, 48] width 84 height 34
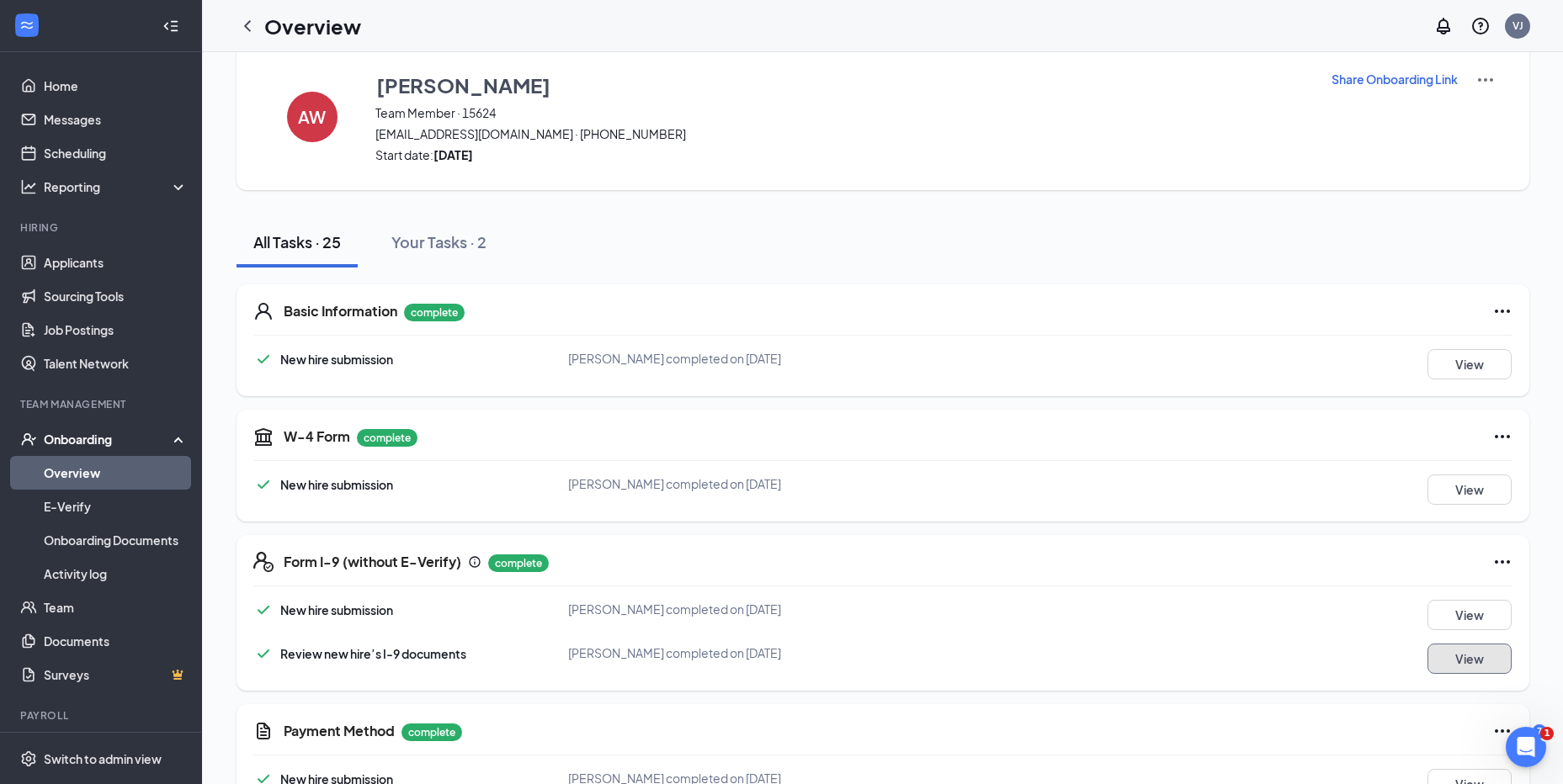
scroll to position [0, 0]
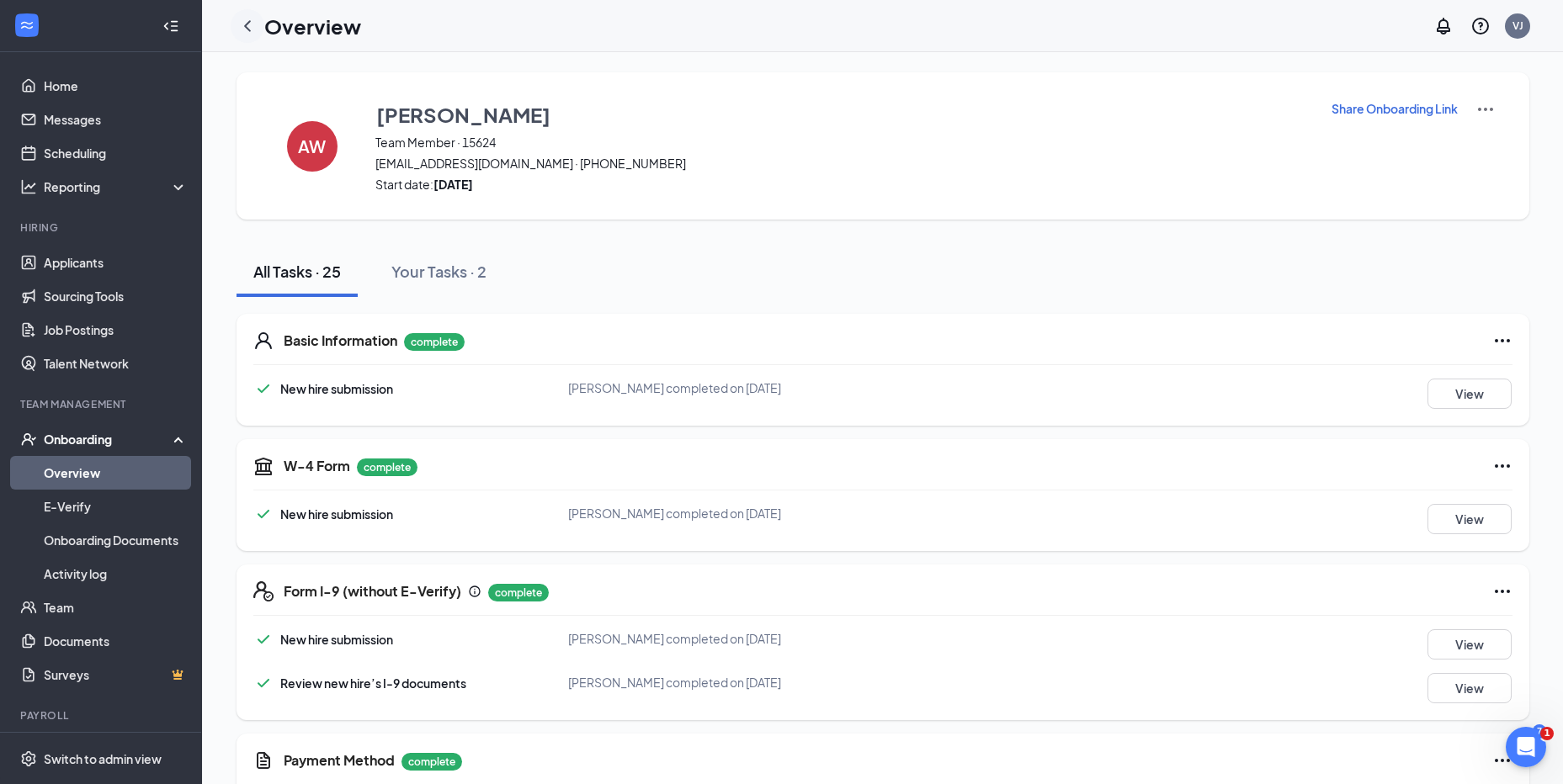
click at [258, 29] on div at bounding box center [247, 26] width 34 height 34
click at [256, 29] on div at bounding box center [247, 26] width 34 height 34
click at [250, 29] on icon "ChevronLeft" at bounding box center [247, 26] width 6 height 11
